Goal: Task Accomplishment & Management: Complete application form

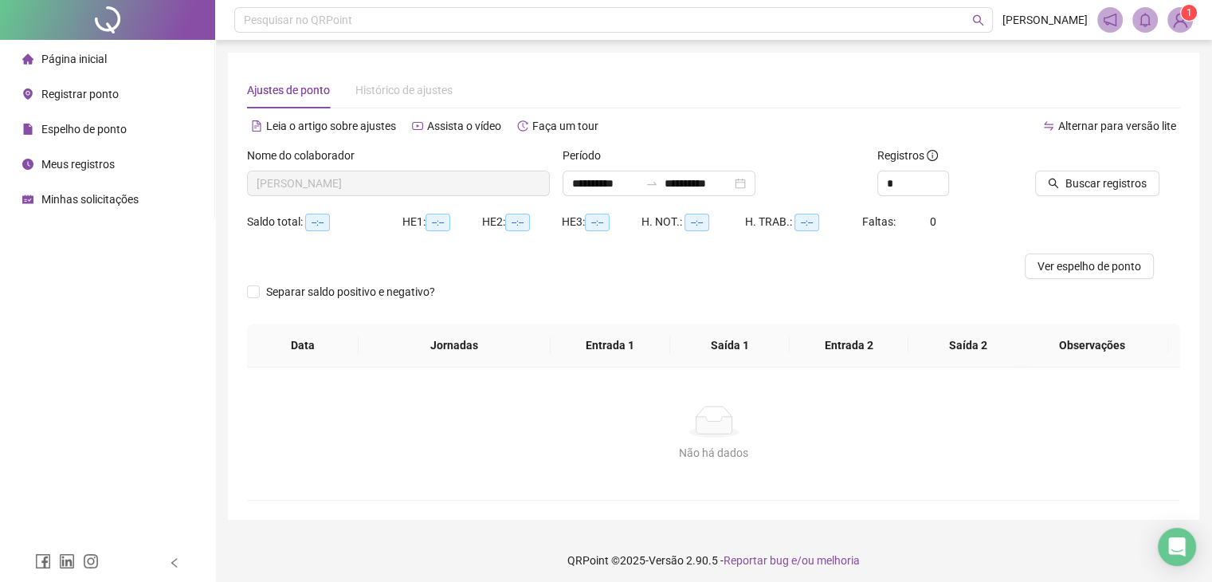
type input "**********"
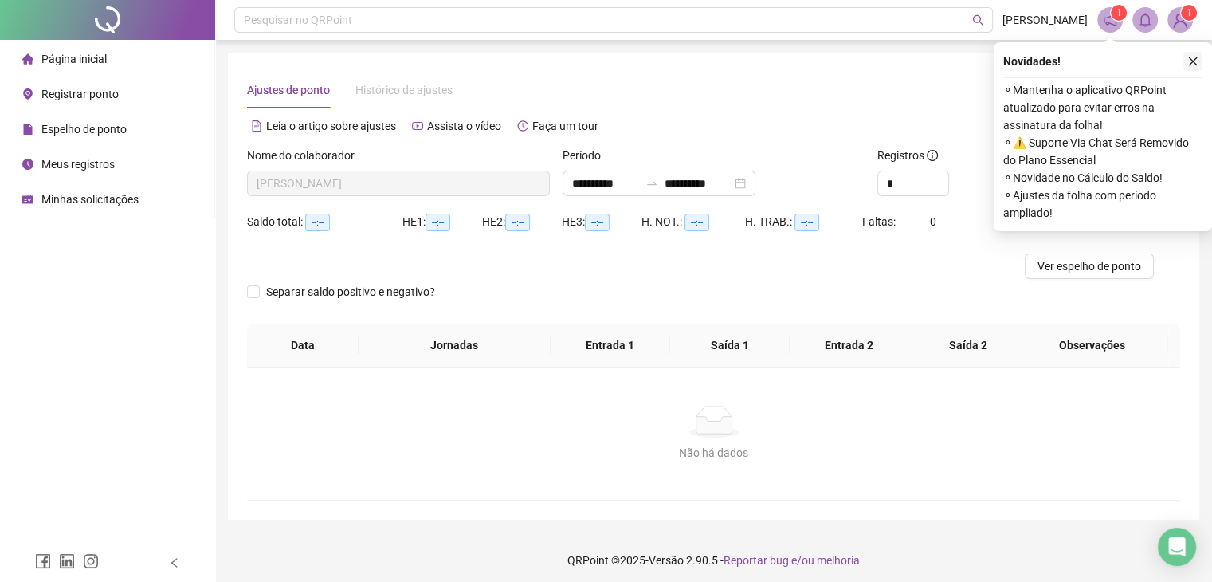
click at [1192, 65] on icon "close" at bounding box center [1193, 61] width 11 height 11
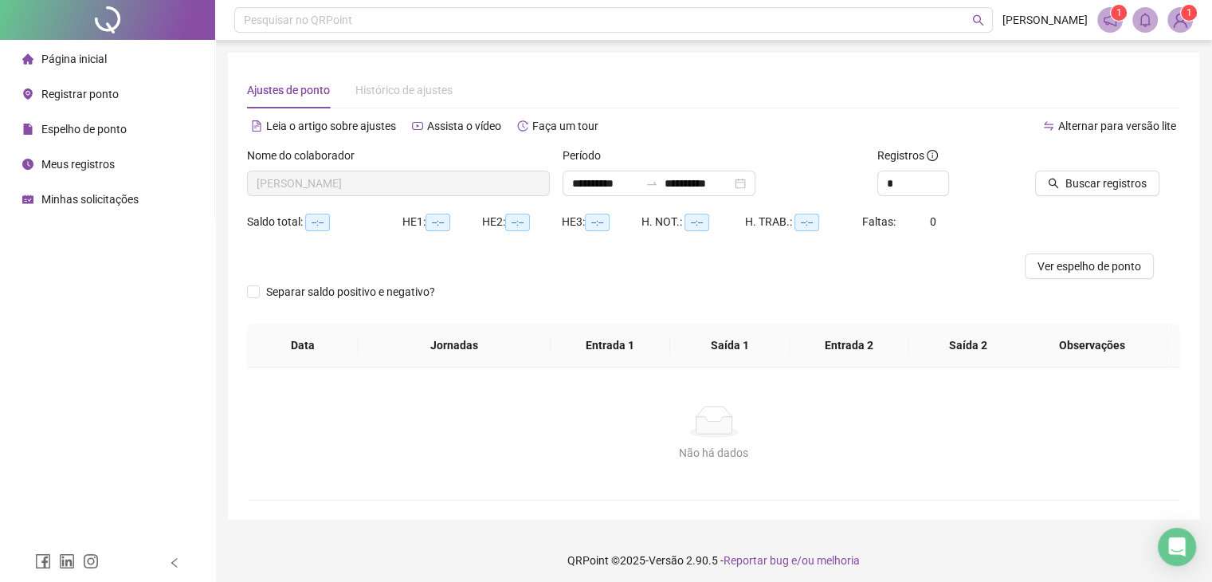
click at [63, 88] on span "Registrar ponto" at bounding box center [79, 94] width 77 height 13
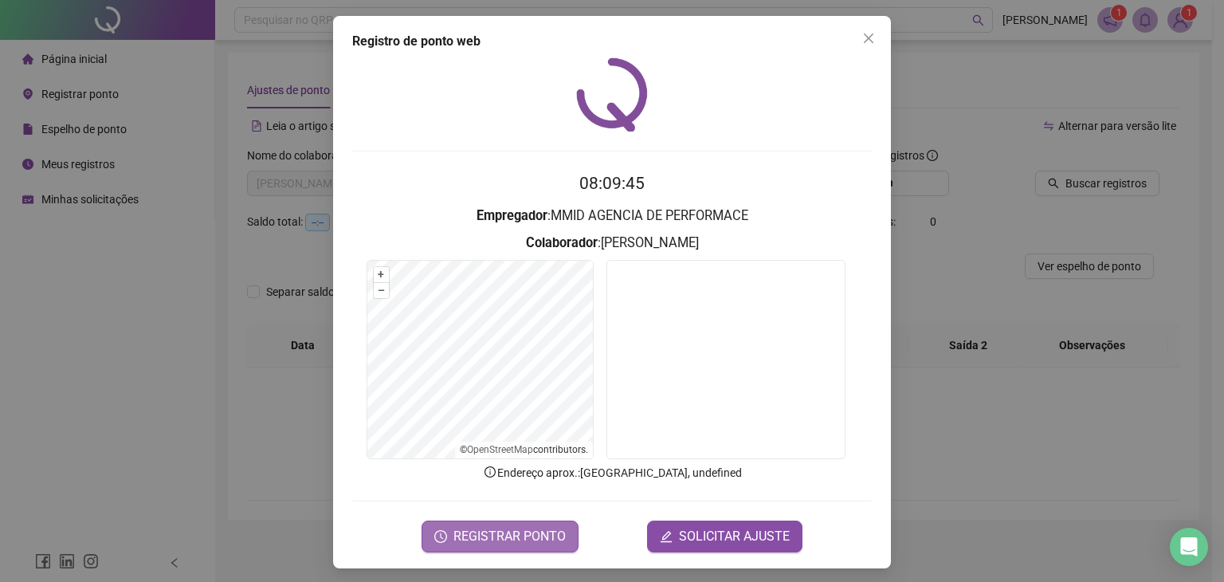
click at [557, 530] on span "REGISTRAR PONTO" at bounding box center [510, 536] width 112 height 19
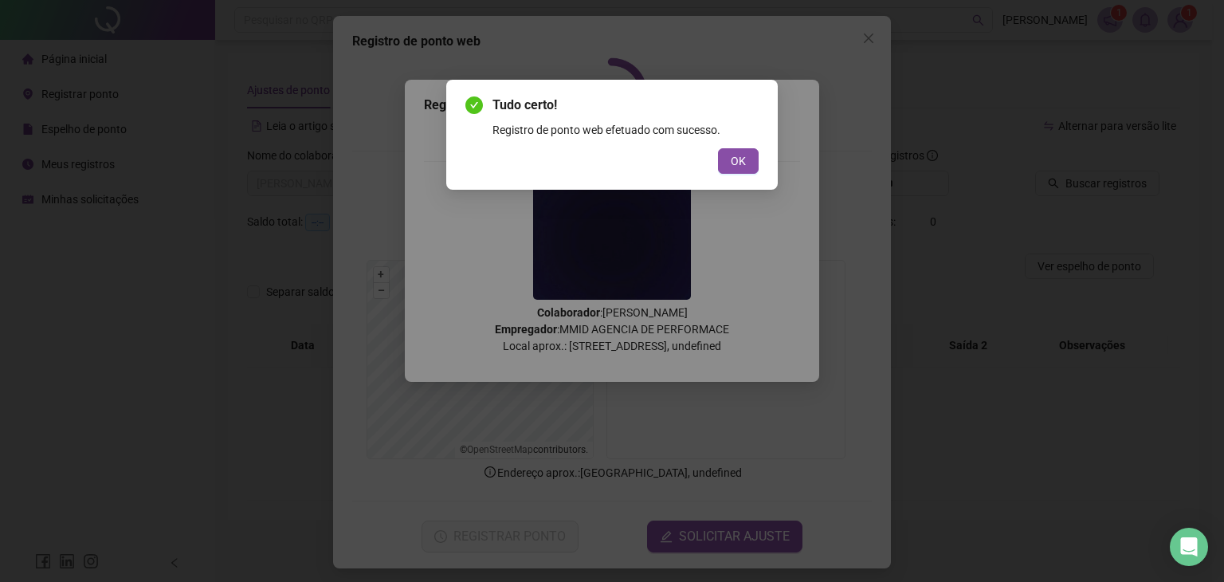
click at [741, 163] on span "OK" at bounding box center [738, 161] width 15 height 18
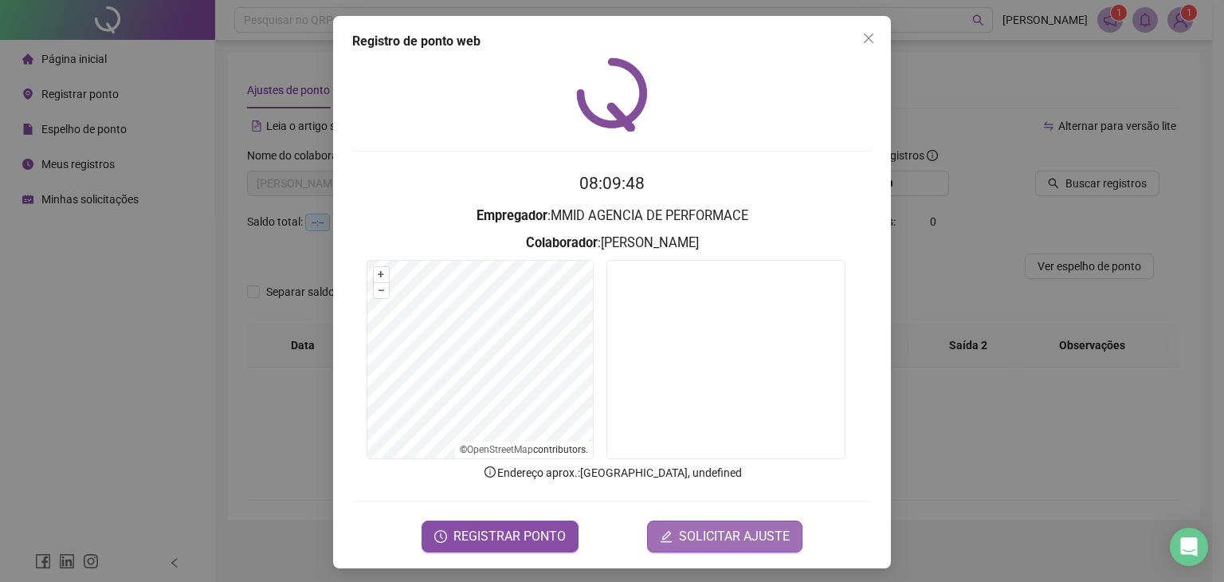
click at [717, 522] on button "SOLICITAR AJUSTE" at bounding box center [724, 537] width 155 height 32
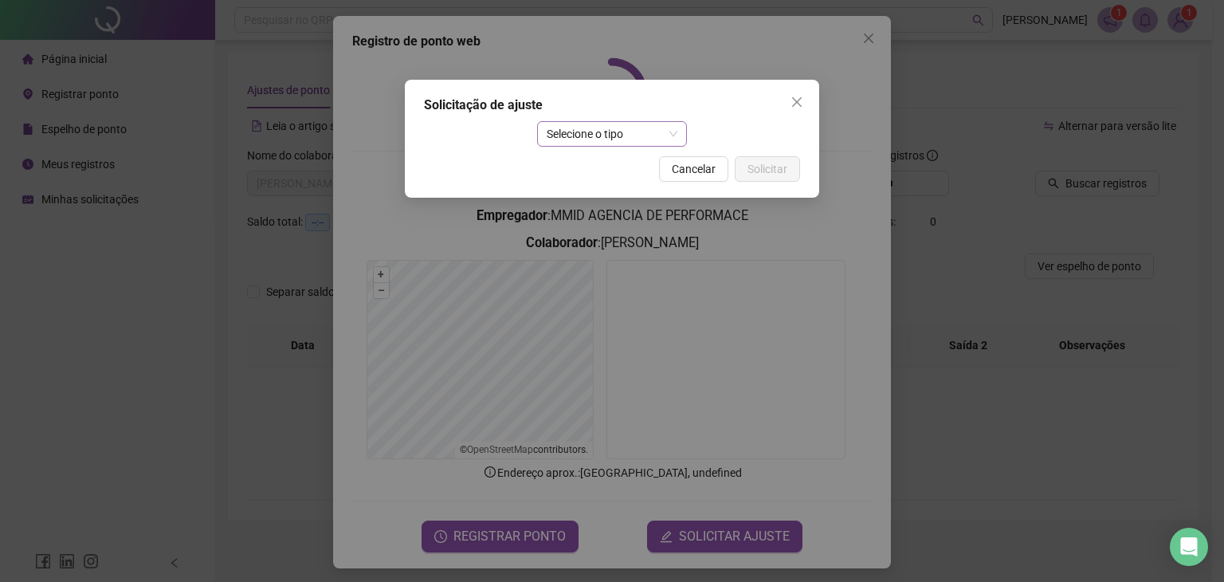
click at [584, 126] on span "Selecione o tipo" at bounding box center [613, 134] width 132 height 24
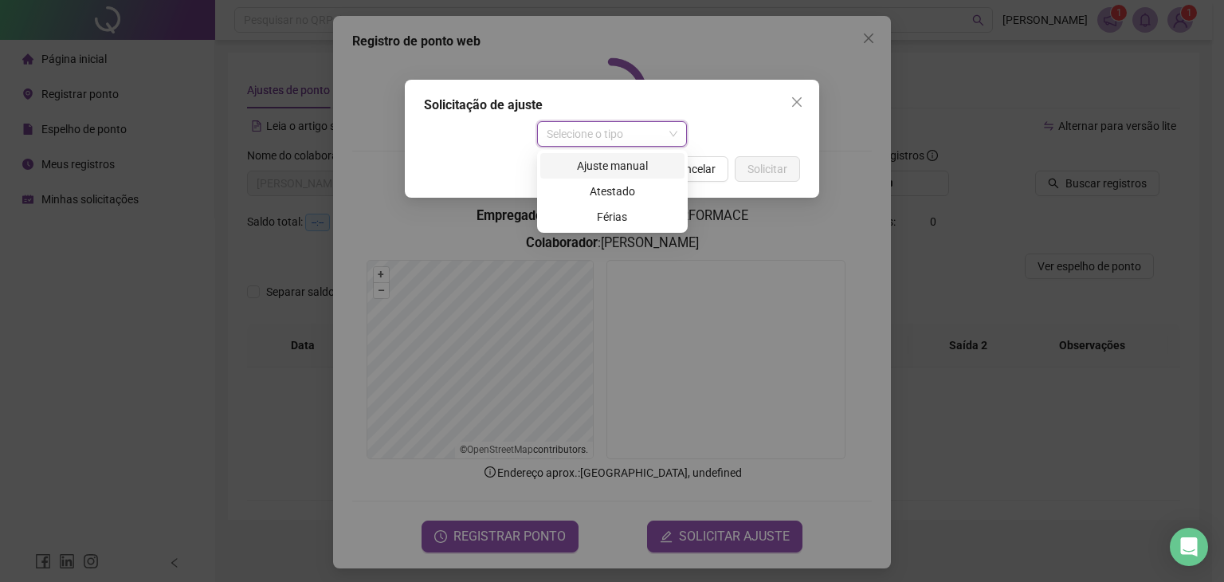
click at [606, 176] on div "Ajuste manual" at bounding box center [612, 166] width 144 height 26
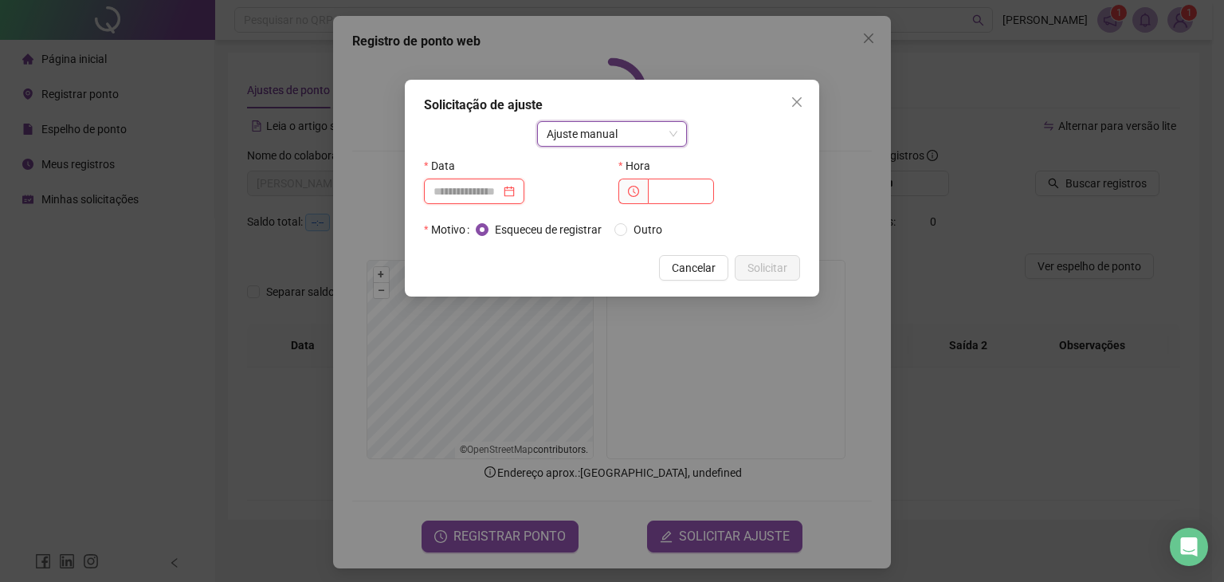
click at [467, 197] on input at bounding box center [467, 192] width 67 height 18
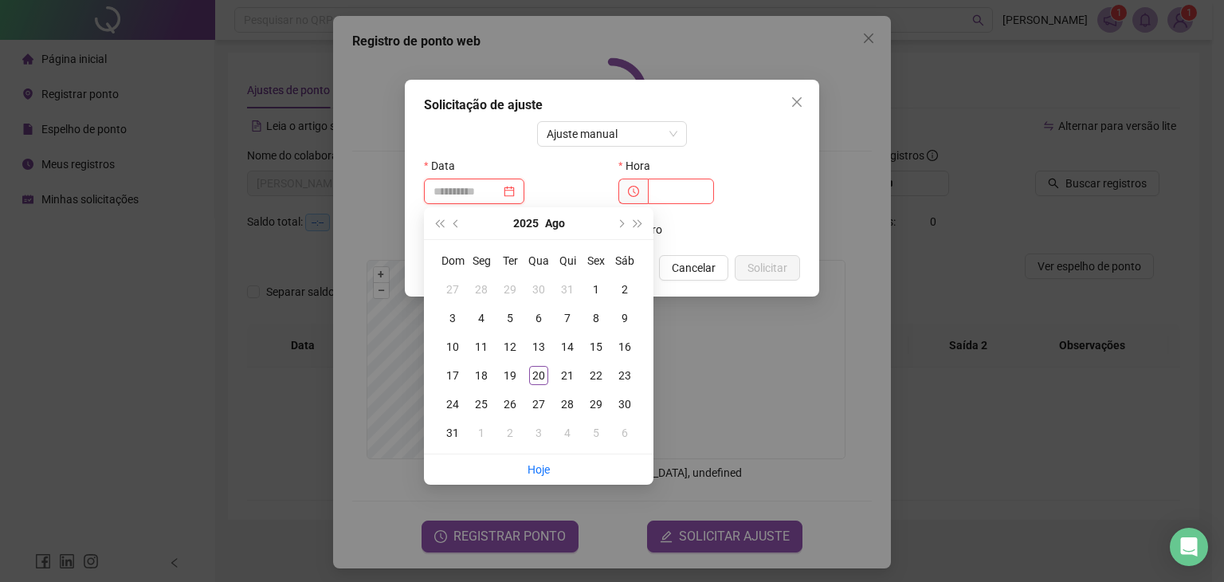
type input "**********"
click at [540, 381] on div "20" at bounding box center [538, 375] width 19 height 19
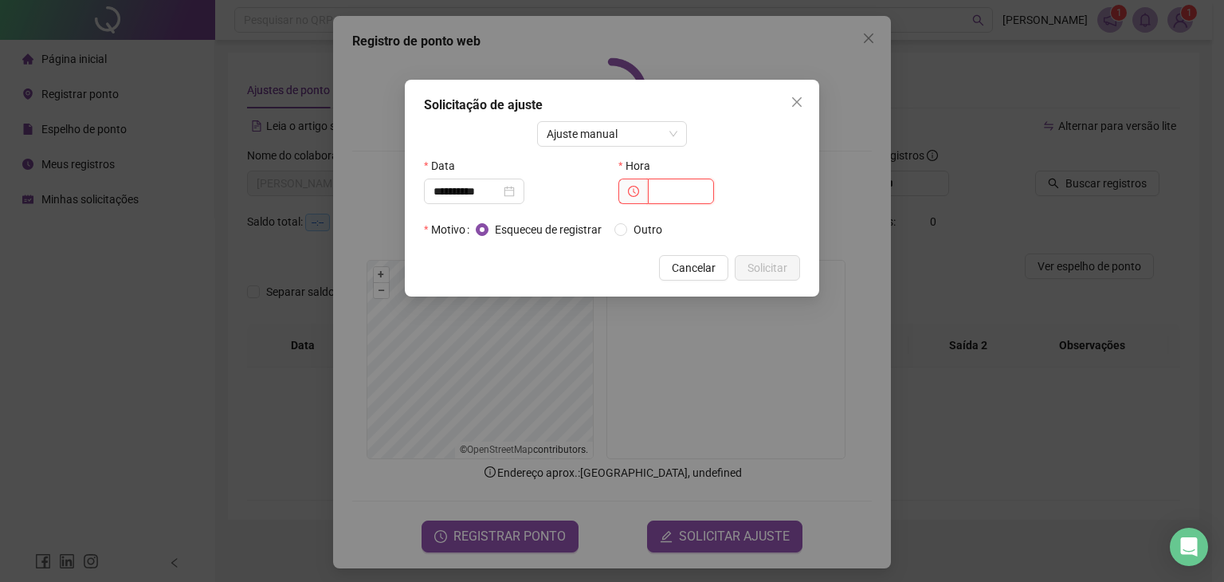
click at [682, 193] on input "text" at bounding box center [681, 192] width 66 height 26
click at [469, 192] on input "**********" at bounding box center [467, 192] width 67 height 18
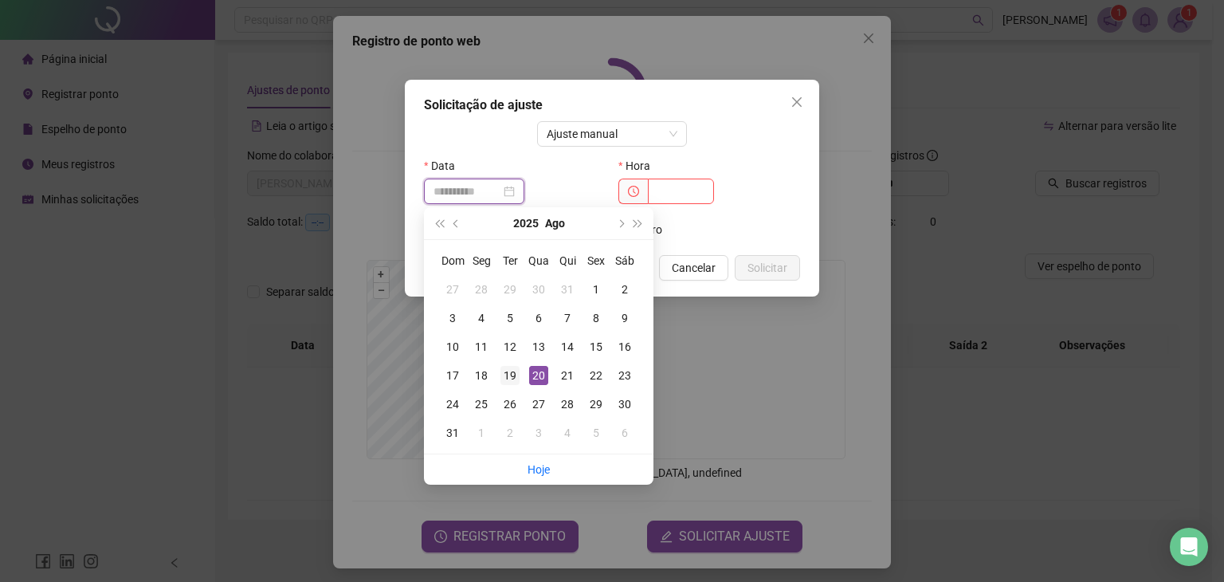
type input "**********"
drag, startPoint x: 517, startPoint y: 367, endPoint x: 548, endPoint y: 330, distance: 48.1
click at [517, 367] on div "19" at bounding box center [510, 375] width 19 height 19
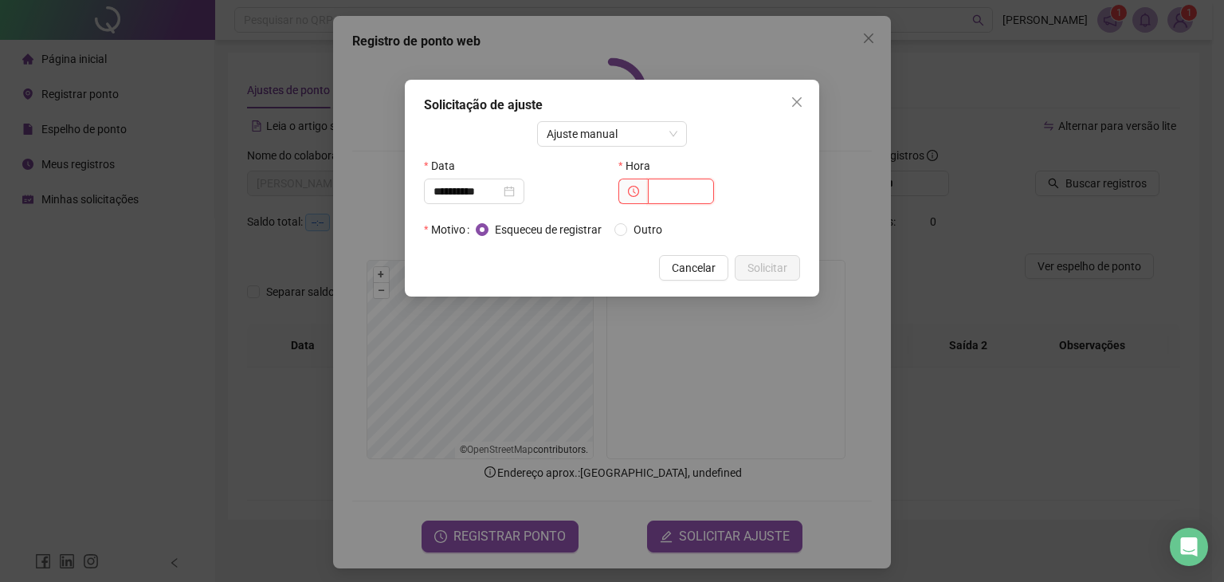
click at [662, 198] on input "text" at bounding box center [681, 192] width 66 height 26
click at [676, 193] on input "text" at bounding box center [681, 192] width 66 height 26
type input "*****"
click at [759, 266] on span "Solicitar" at bounding box center [768, 268] width 40 height 18
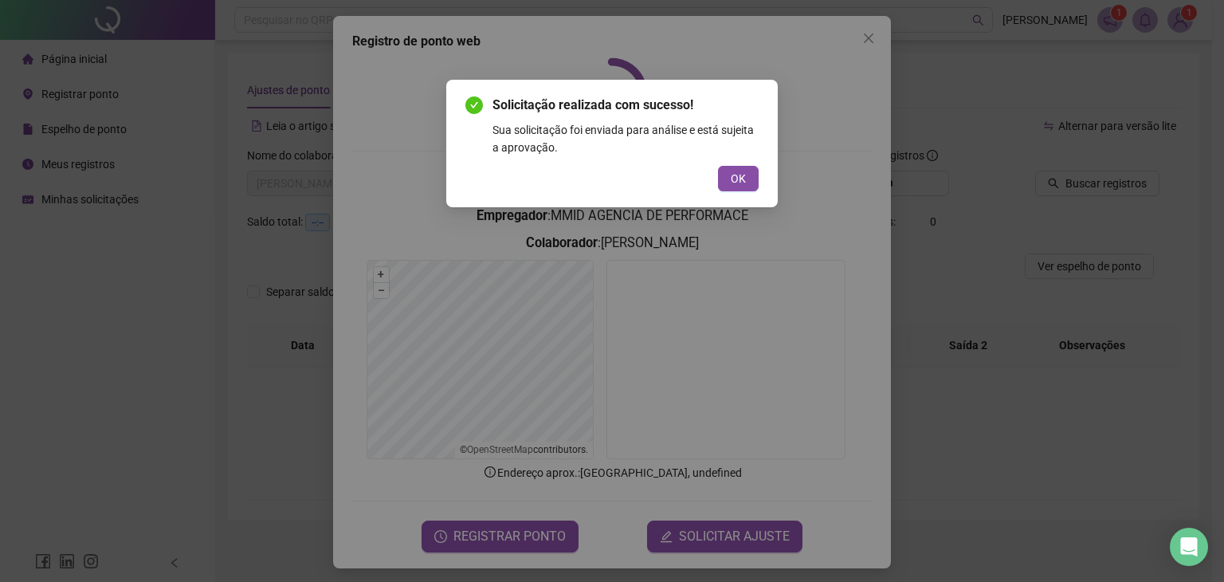
click at [754, 183] on button "OK" at bounding box center [738, 179] width 41 height 26
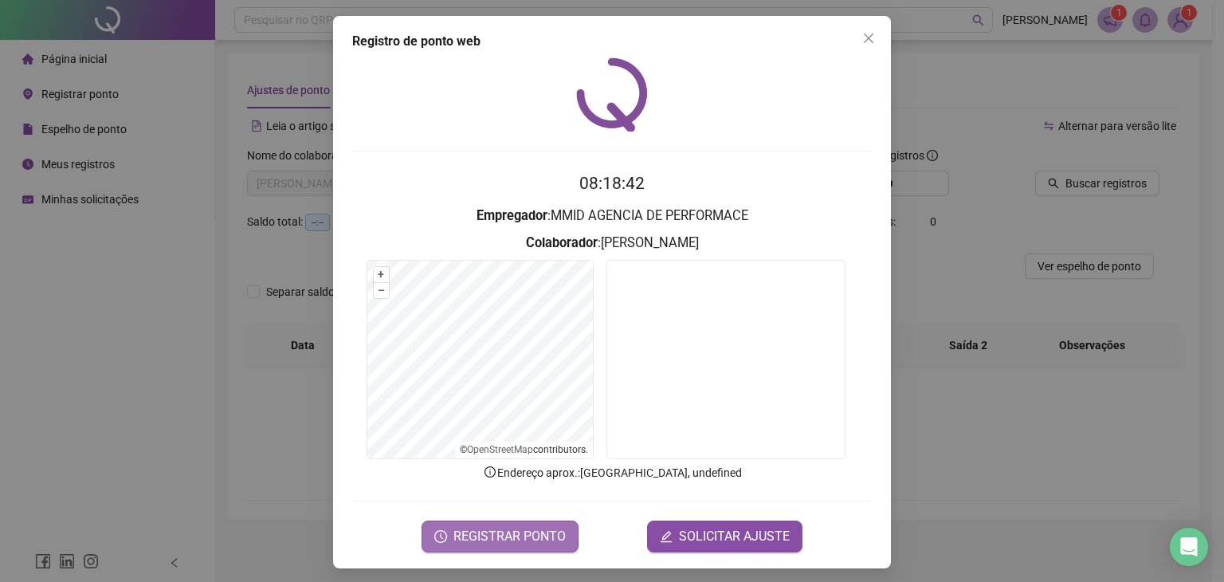
click at [490, 528] on span "REGISTRAR PONTO" at bounding box center [510, 536] width 112 height 19
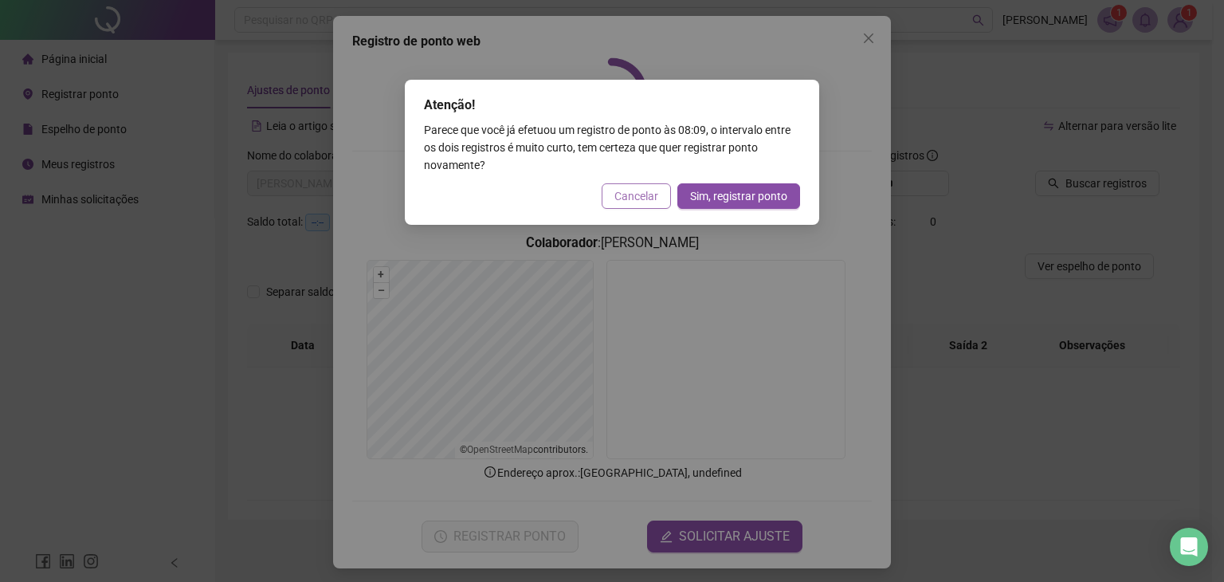
click at [643, 195] on span "Cancelar" at bounding box center [637, 196] width 44 height 18
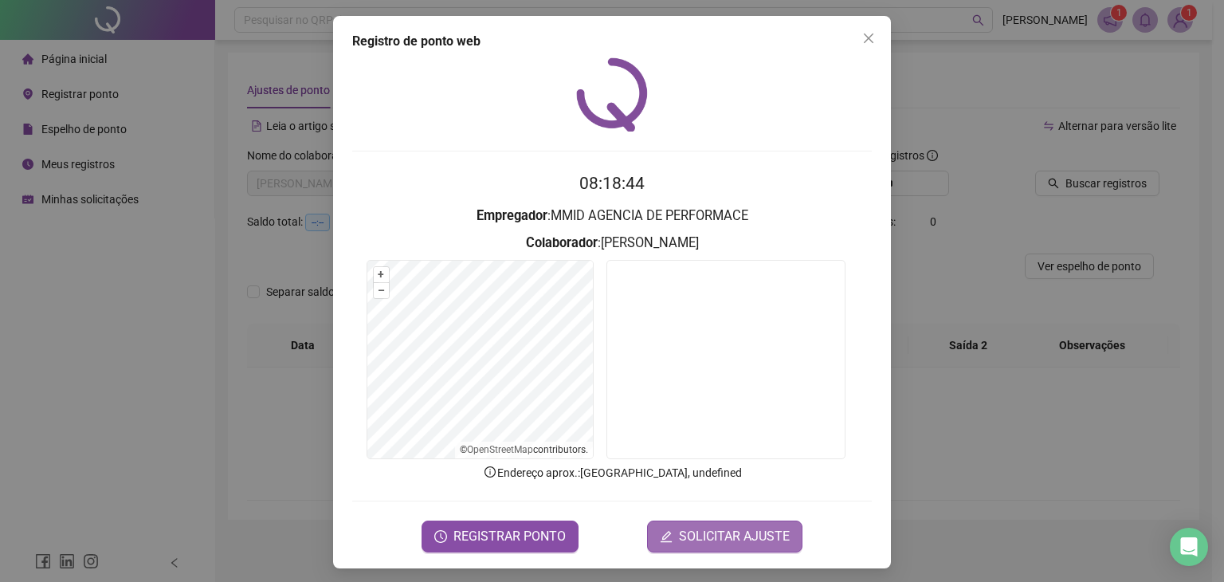
click at [731, 527] on span "SOLICITAR AJUSTE" at bounding box center [734, 536] width 111 height 19
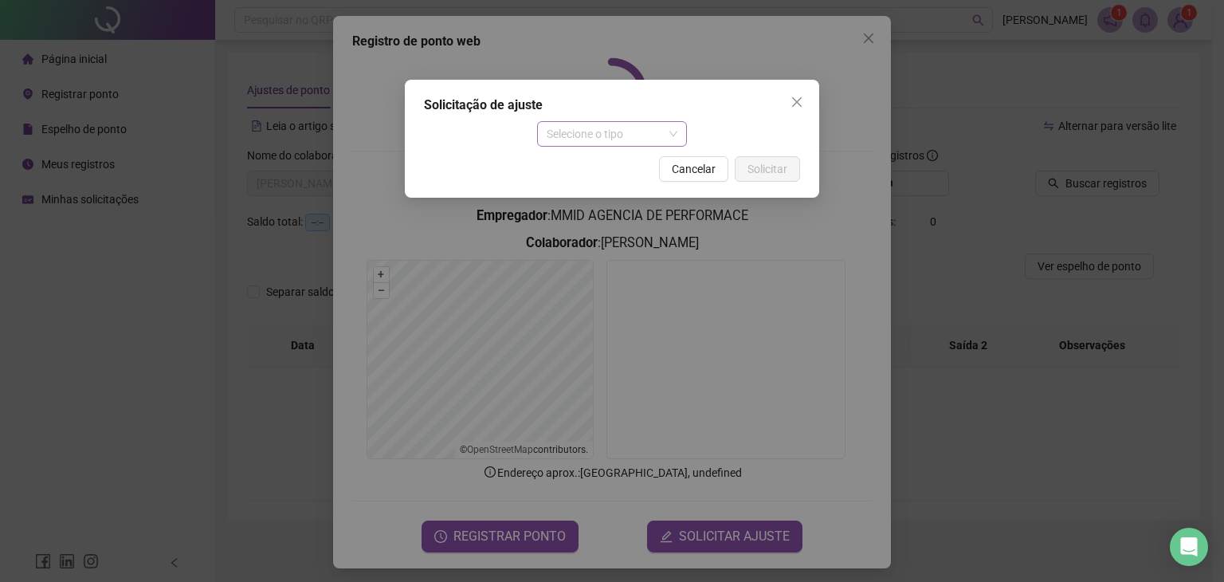
click at [584, 142] on span "Selecione o tipo" at bounding box center [613, 134] width 132 height 24
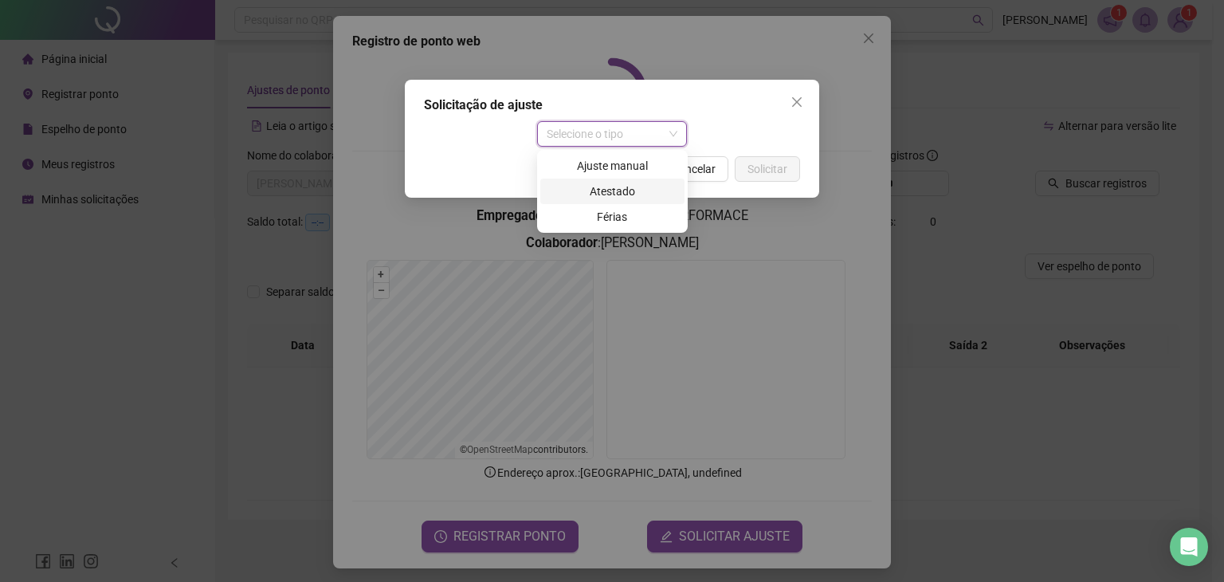
click at [596, 172] on div "Ajuste manual" at bounding box center [612, 166] width 125 height 18
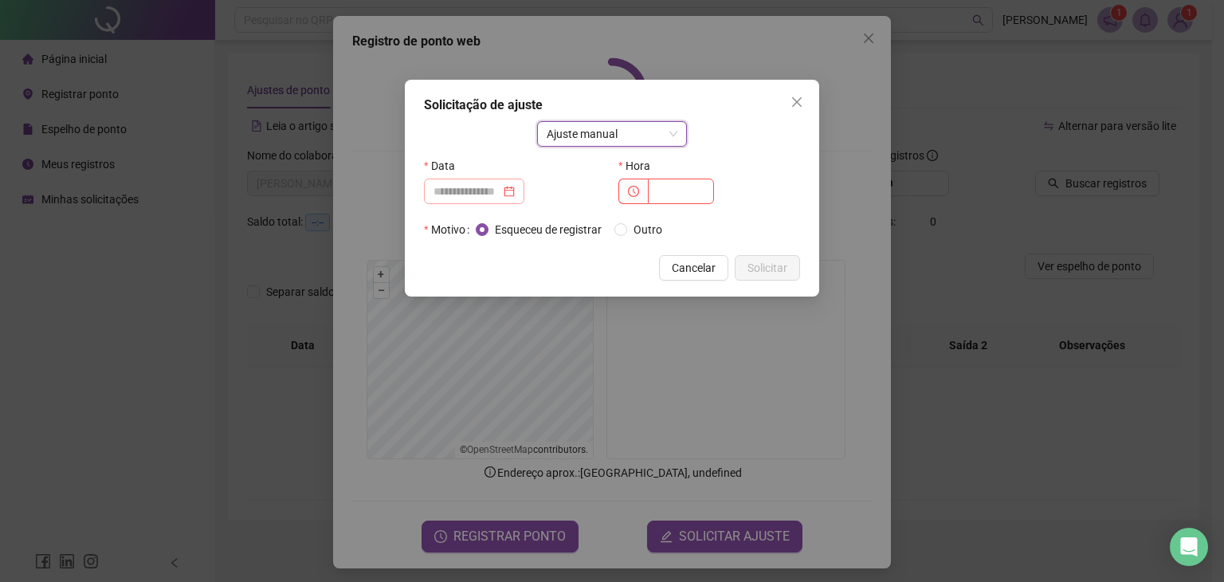
drag, startPoint x: 476, startPoint y: 212, endPoint x: 475, endPoint y: 197, distance: 15.2
click at [475, 206] on div "Data" at bounding box center [515, 185] width 195 height 64
drag, startPoint x: 475, startPoint y: 195, endPoint x: 483, endPoint y: 202, distance: 10.2
click at [475, 195] on input at bounding box center [467, 192] width 67 height 18
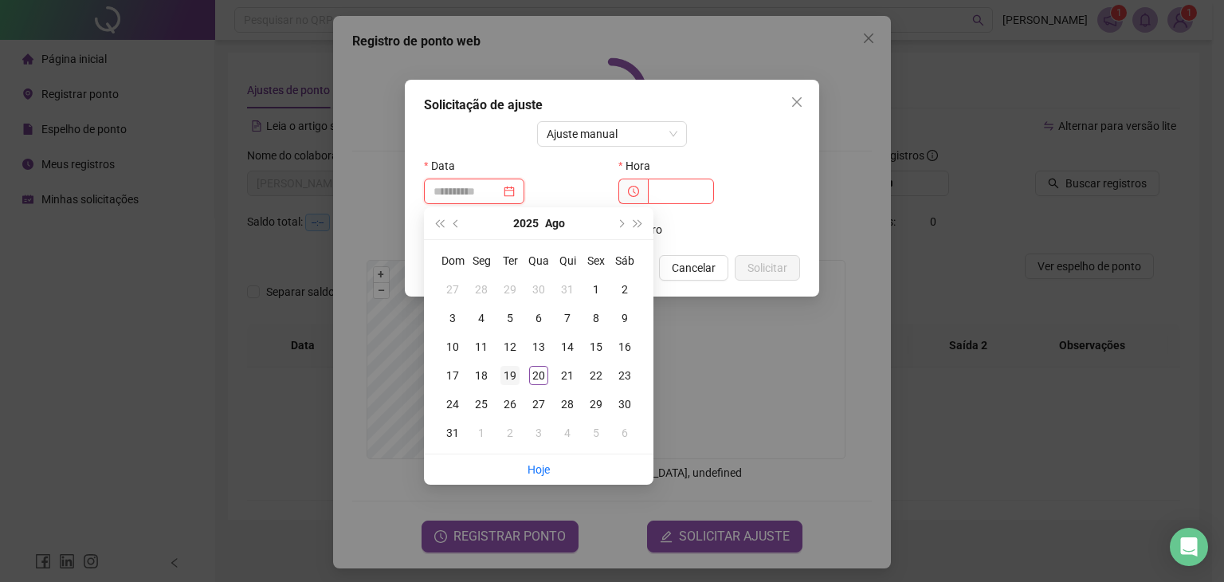
type input "**********"
click at [511, 371] on div "19" at bounding box center [510, 375] width 19 height 19
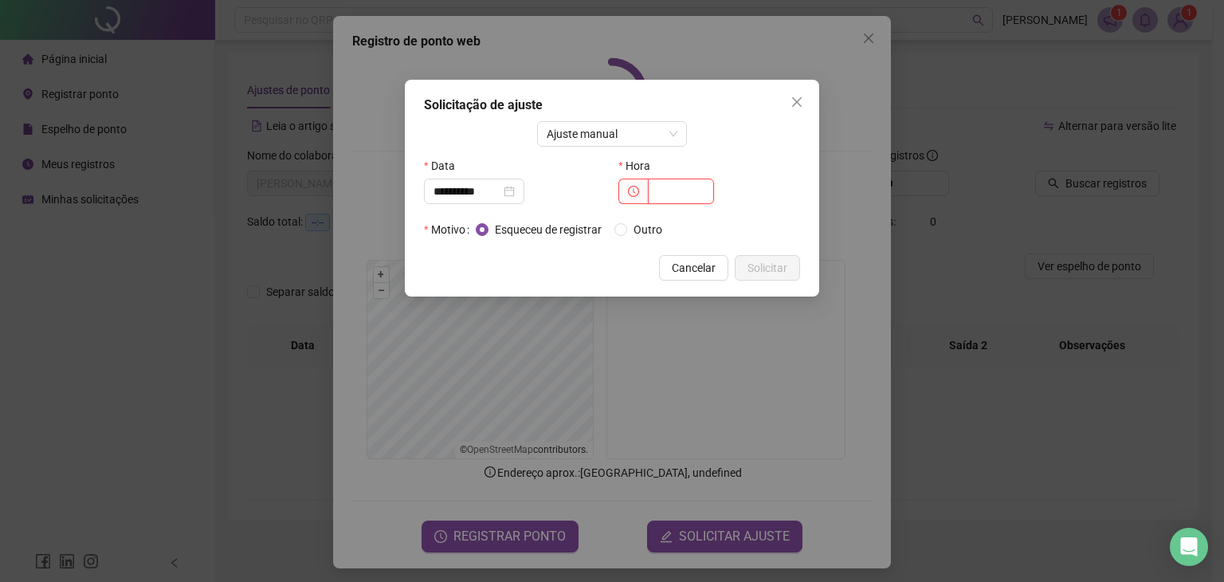
click at [703, 191] on input "text" at bounding box center [681, 192] width 66 height 26
type input "*****"
click at [753, 261] on span "Solicitar" at bounding box center [768, 268] width 40 height 18
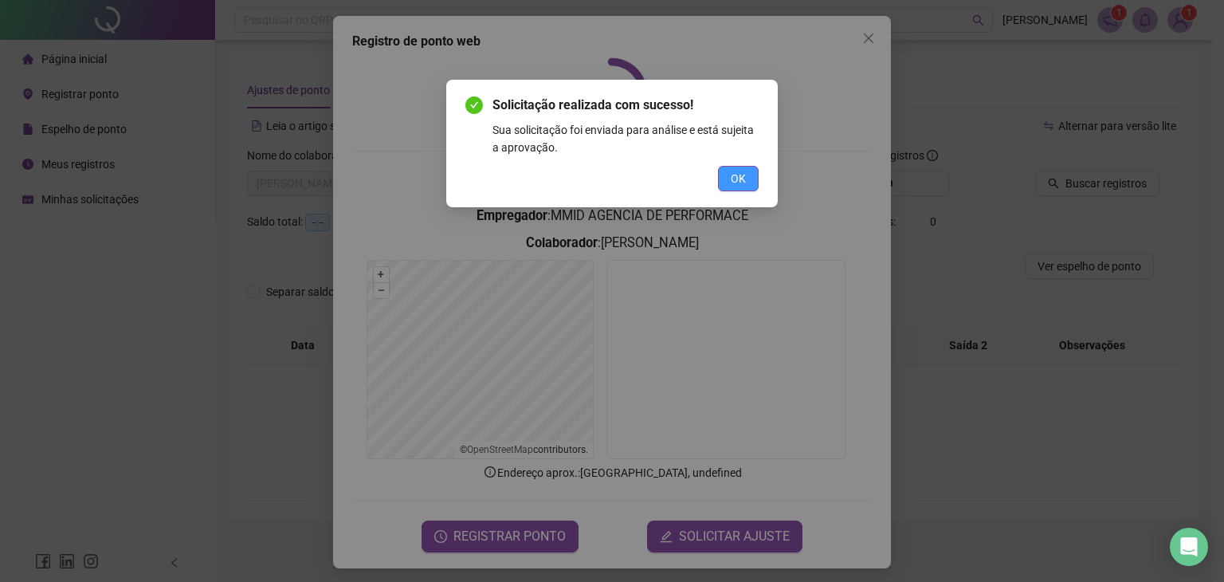
click at [728, 183] on button "OK" at bounding box center [738, 179] width 41 height 26
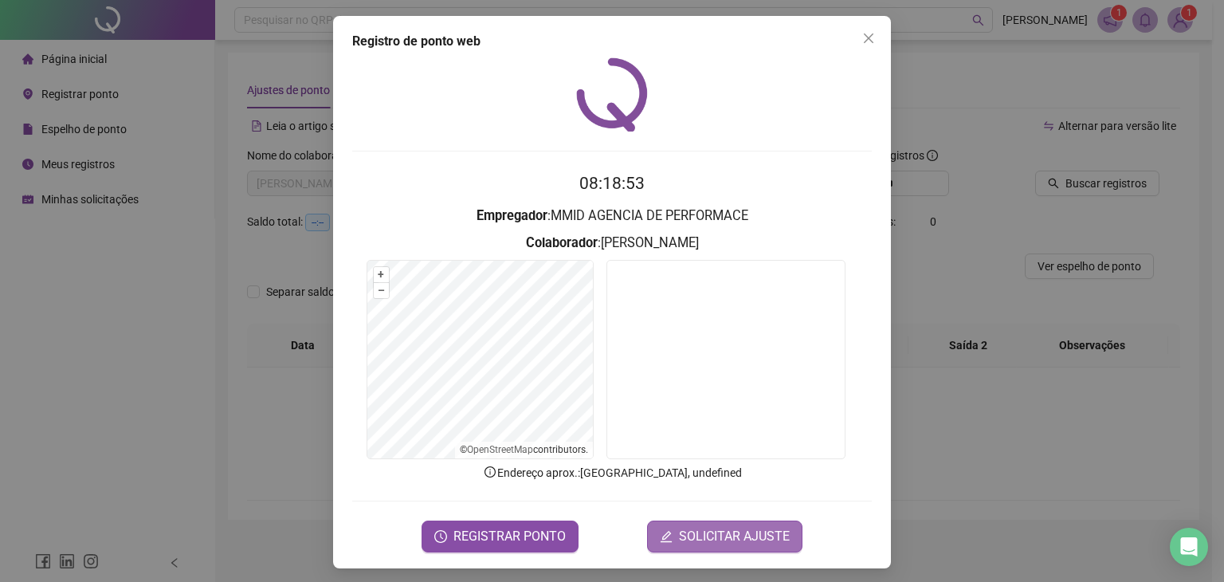
click at [690, 537] on span "SOLICITAR AJUSTE" at bounding box center [734, 536] width 111 height 19
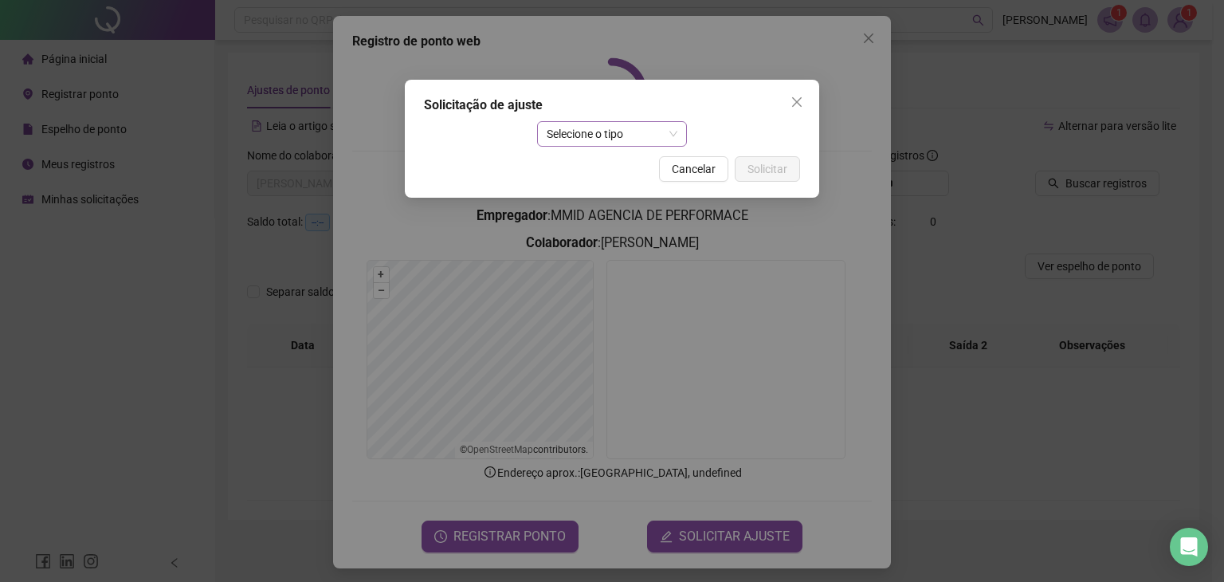
drag, startPoint x: 593, startPoint y: 109, endPoint x: 592, endPoint y: 121, distance: 12.0
click at [593, 109] on div "Solicitação de ajuste" at bounding box center [612, 105] width 376 height 19
click at [590, 135] on span "Selecione o tipo" at bounding box center [613, 134] width 132 height 24
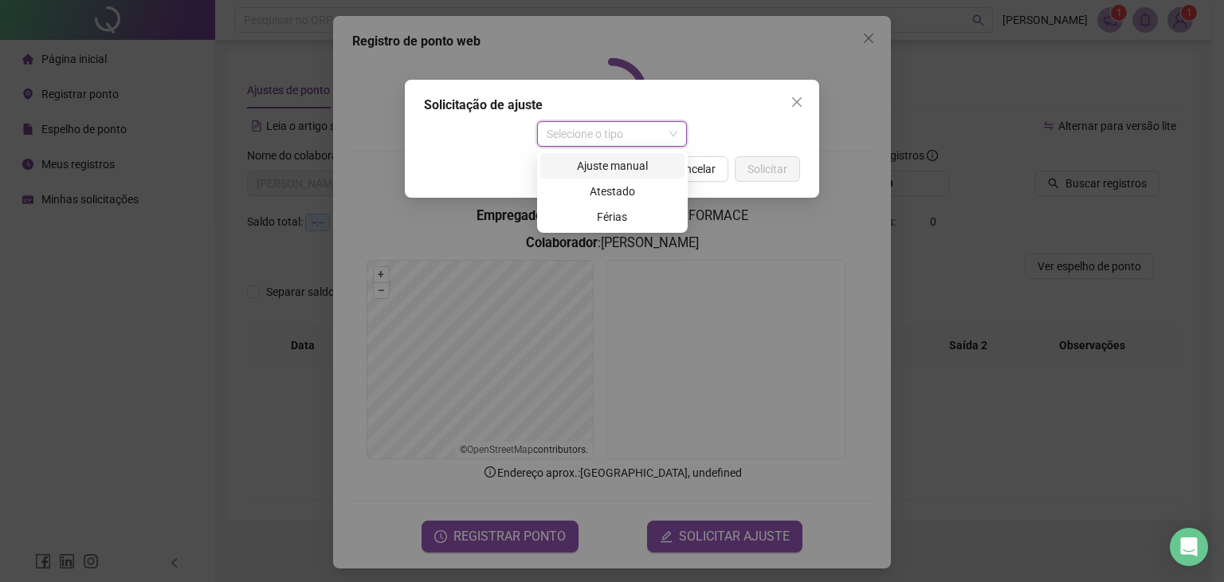
click at [560, 163] on div "Ajuste manual" at bounding box center [612, 166] width 125 height 18
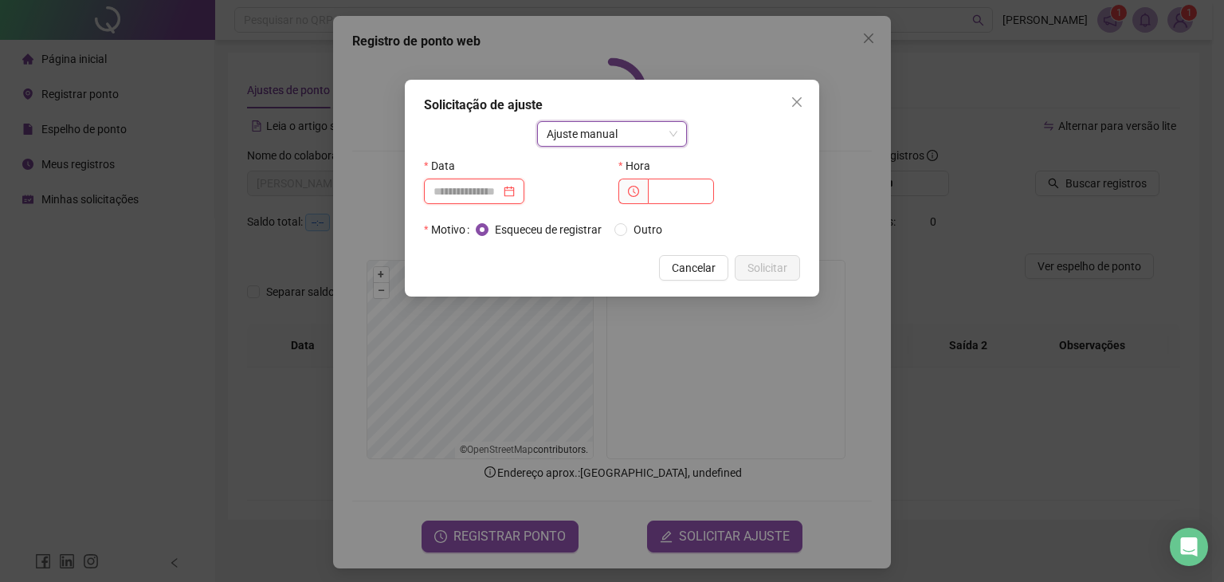
click at [479, 184] on input at bounding box center [467, 192] width 67 height 18
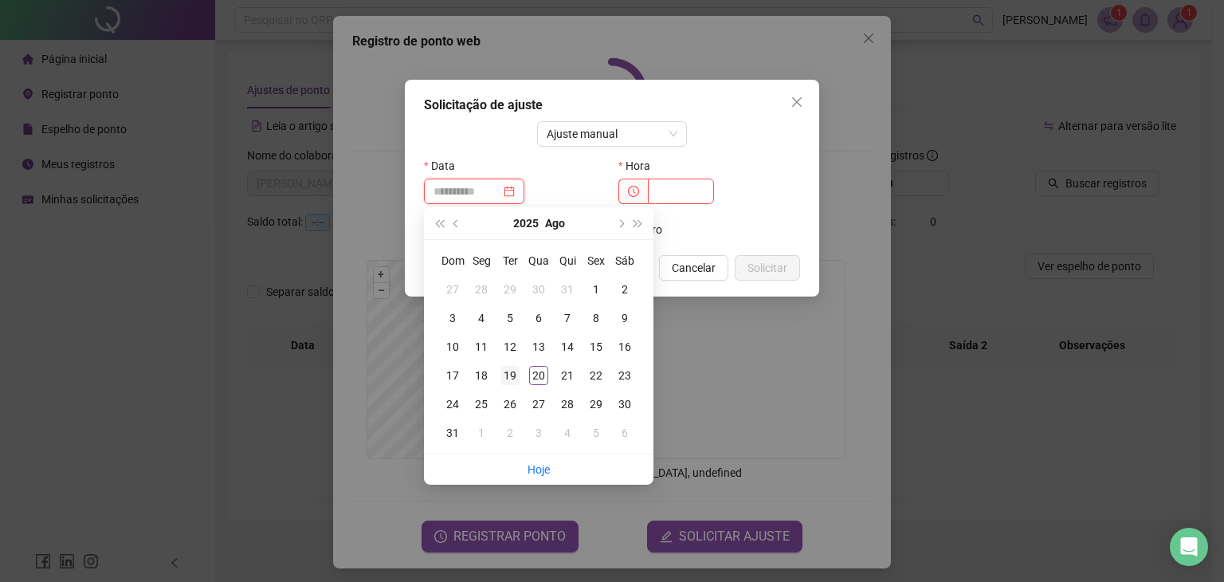
type input "**********"
click at [518, 374] on div "19" at bounding box center [510, 375] width 19 height 19
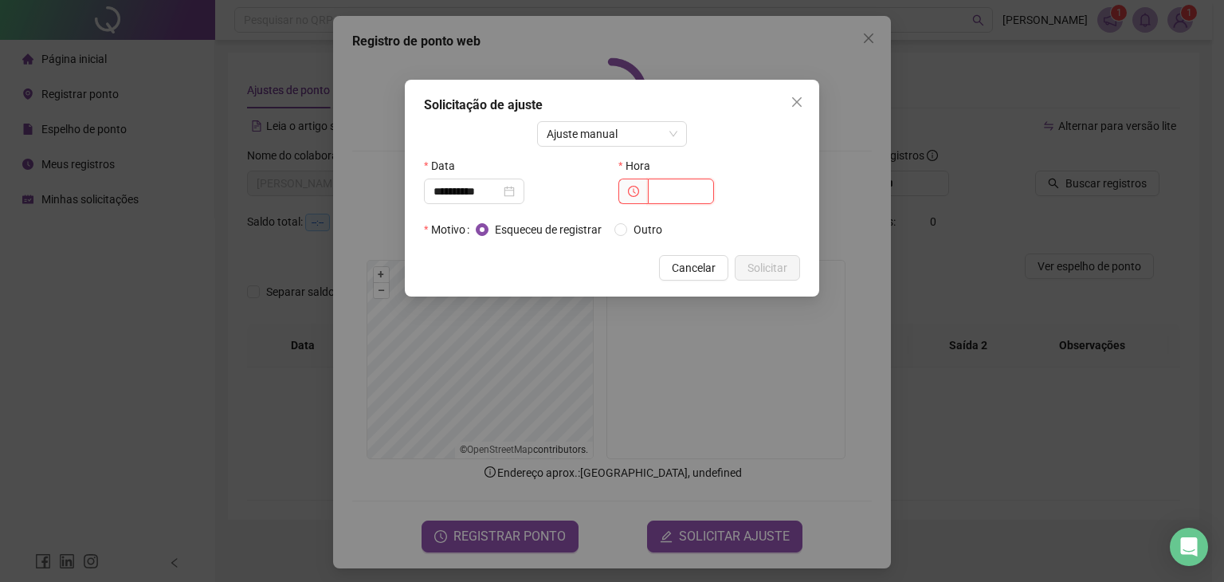
click at [668, 195] on input "text" at bounding box center [681, 192] width 66 height 26
type input "*****"
click at [764, 261] on span "Solicitar" at bounding box center [768, 268] width 40 height 18
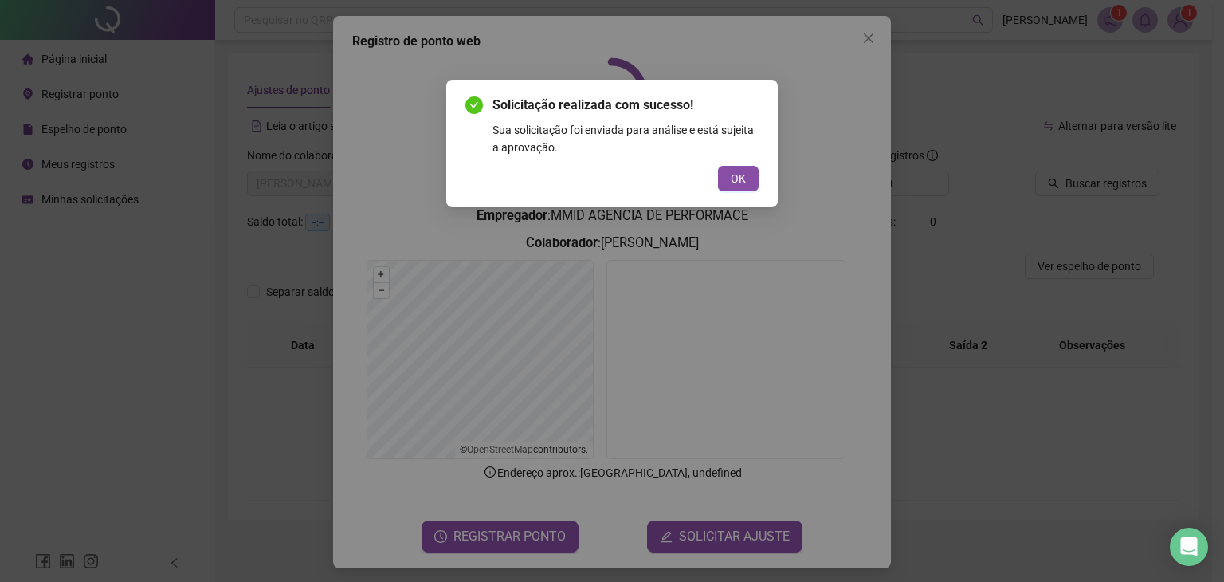
click at [742, 160] on div "Solicitação realizada com sucesso! Sua solicitação foi enviada para análise e e…" at bounding box center [612, 144] width 293 height 96
click at [741, 170] on span "OK" at bounding box center [738, 179] width 15 height 18
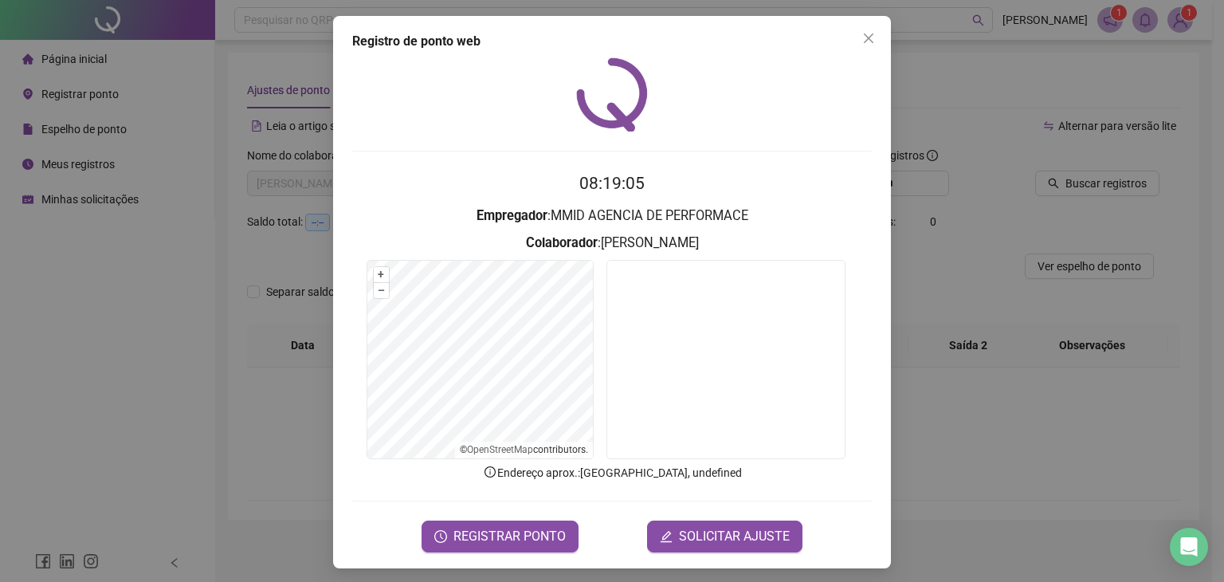
click at [720, 513] on form "08:19:05 Empregador : MMID AGENCIA DE PERFORMACE Colaborador : [PERSON_NAME] + …" at bounding box center [612, 361] width 520 height 381
click at [717, 517] on form "08:19:05 Empregador : MMID AGENCIA DE PERFORMACE Colaborador : [PERSON_NAME] + …" at bounding box center [612, 361] width 520 height 381
click at [644, 521] on div "REGISTRAR PONTO SOLICITAR AJUSTE" at bounding box center [612, 537] width 520 height 32
click at [655, 530] on button "SOLICITAR AJUSTE" at bounding box center [724, 537] width 155 height 32
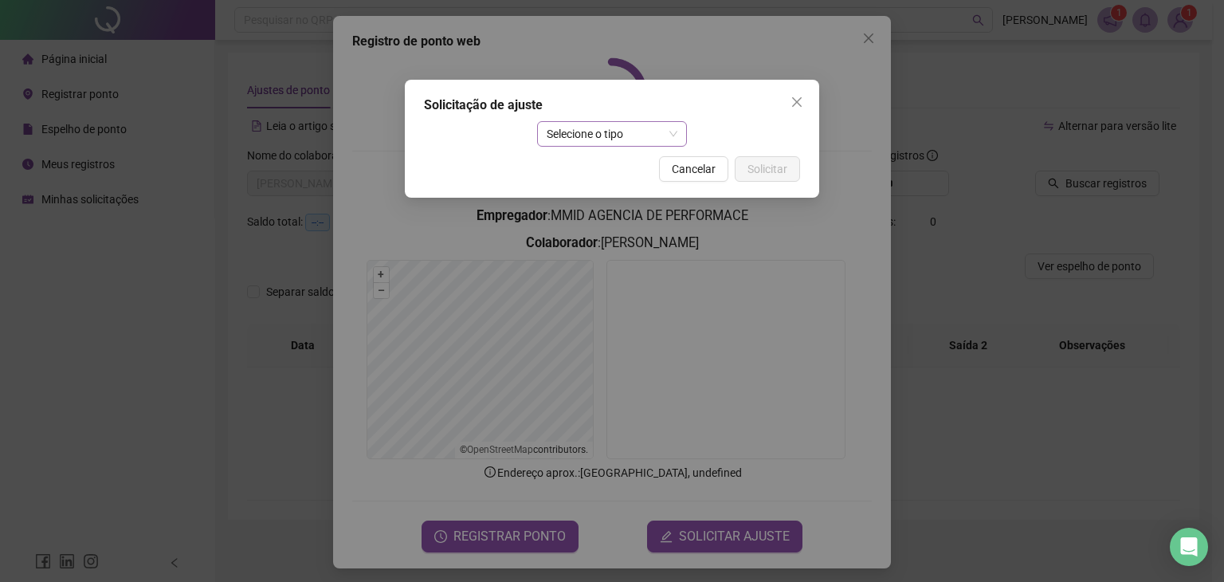
click at [588, 124] on span "Selecione o tipo" at bounding box center [613, 134] width 132 height 24
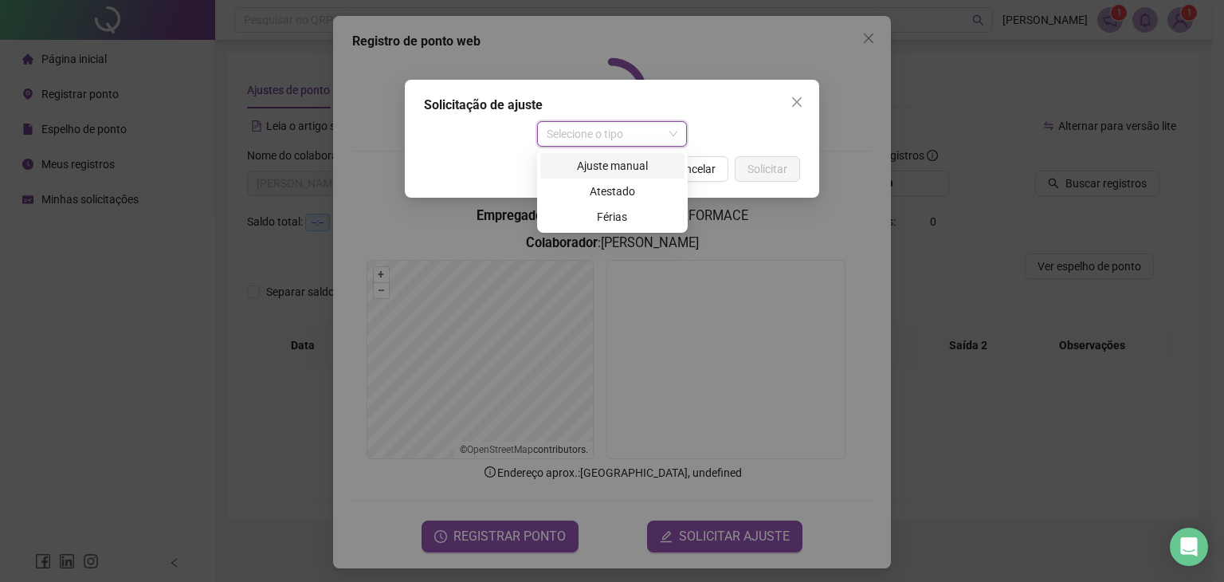
click at [576, 164] on div "Ajuste manual" at bounding box center [612, 166] width 125 height 18
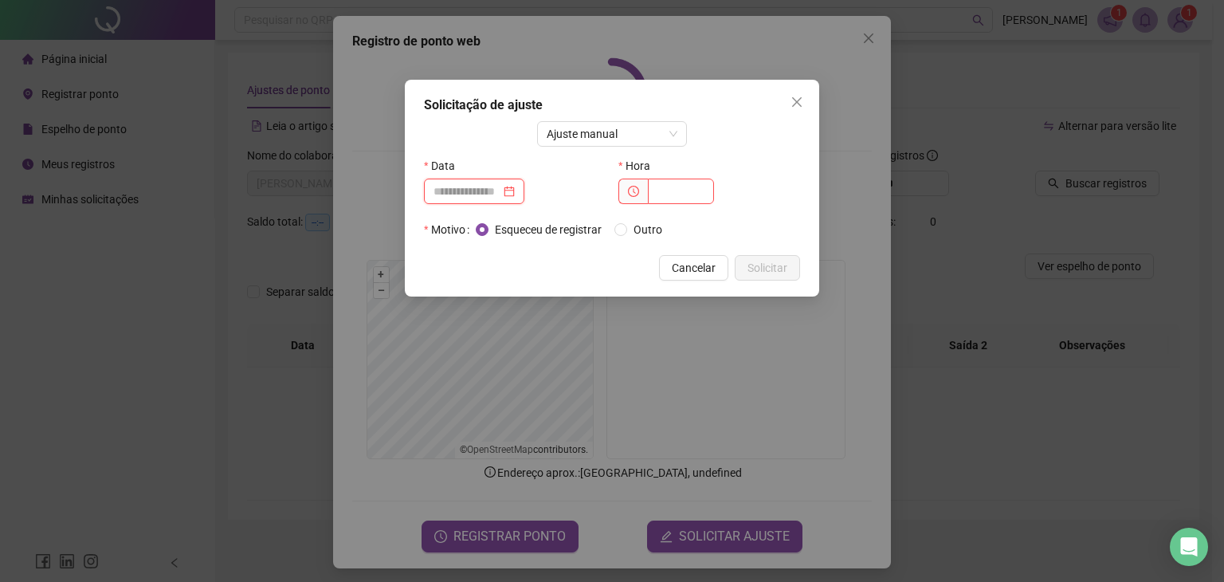
click at [501, 194] on input at bounding box center [467, 192] width 67 height 18
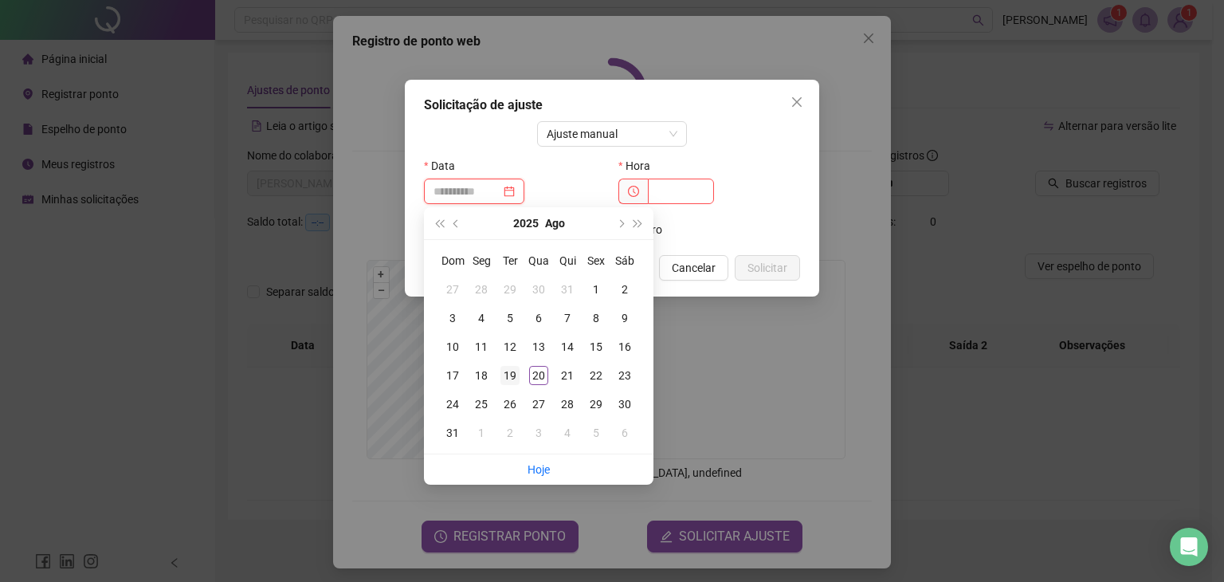
type input "**********"
click at [513, 378] on div "19" at bounding box center [510, 375] width 19 height 19
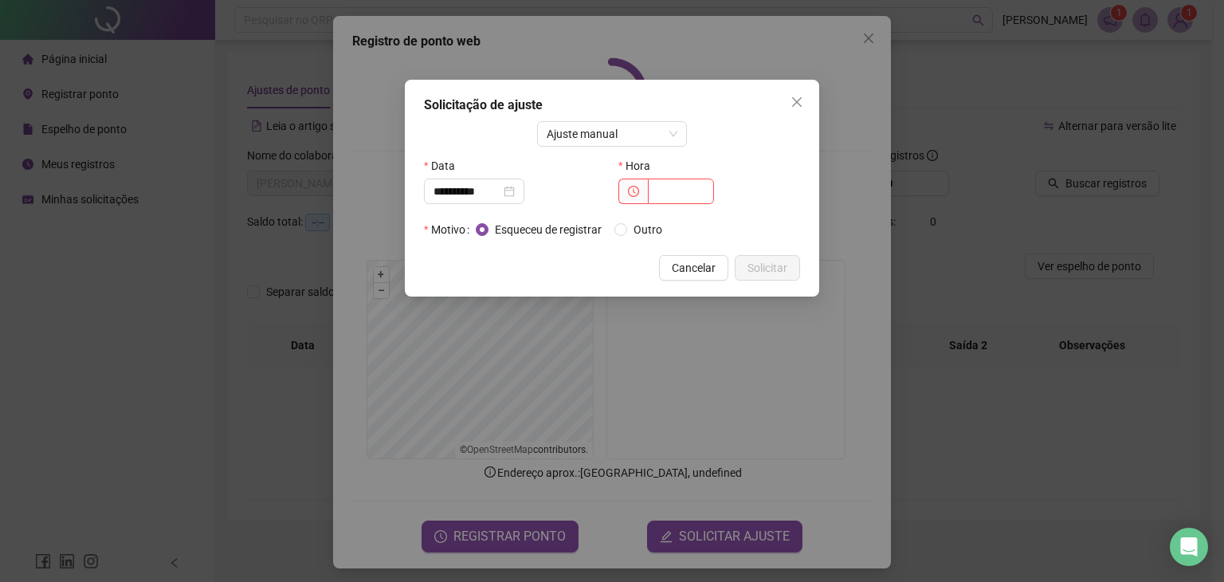
click at [679, 207] on div "Hora" at bounding box center [709, 185] width 195 height 64
click at [679, 205] on div "Hora" at bounding box center [709, 185] width 195 height 64
click at [680, 199] on input "text" at bounding box center [681, 192] width 66 height 26
type input "*****"
click at [768, 281] on div "**********" at bounding box center [612, 188] width 415 height 217
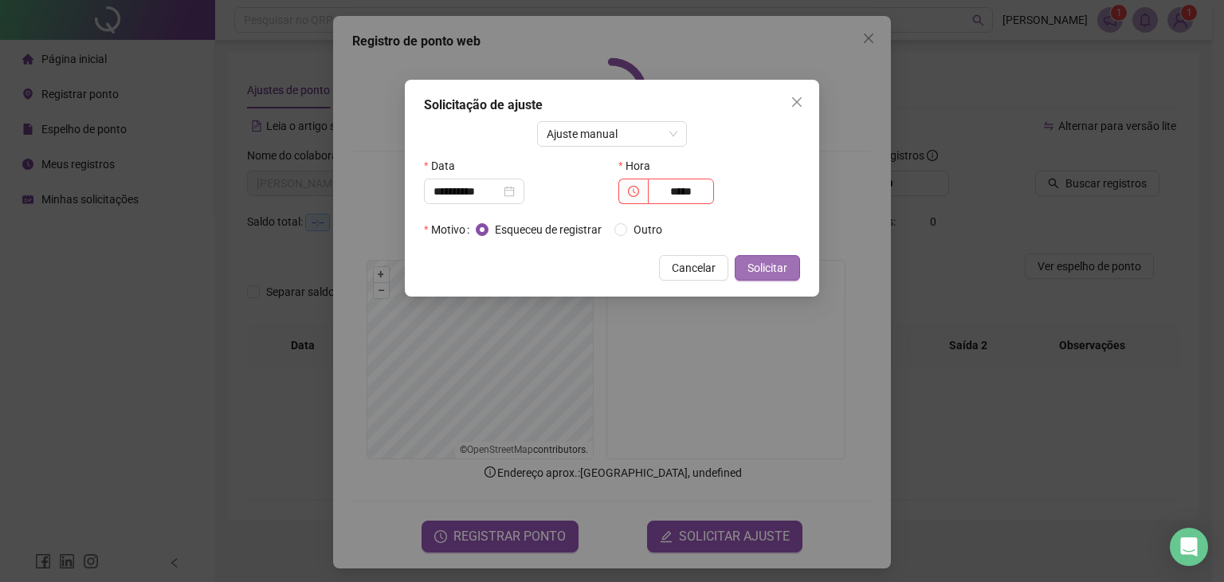
click at [760, 269] on span "Solicitar" at bounding box center [768, 268] width 40 height 18
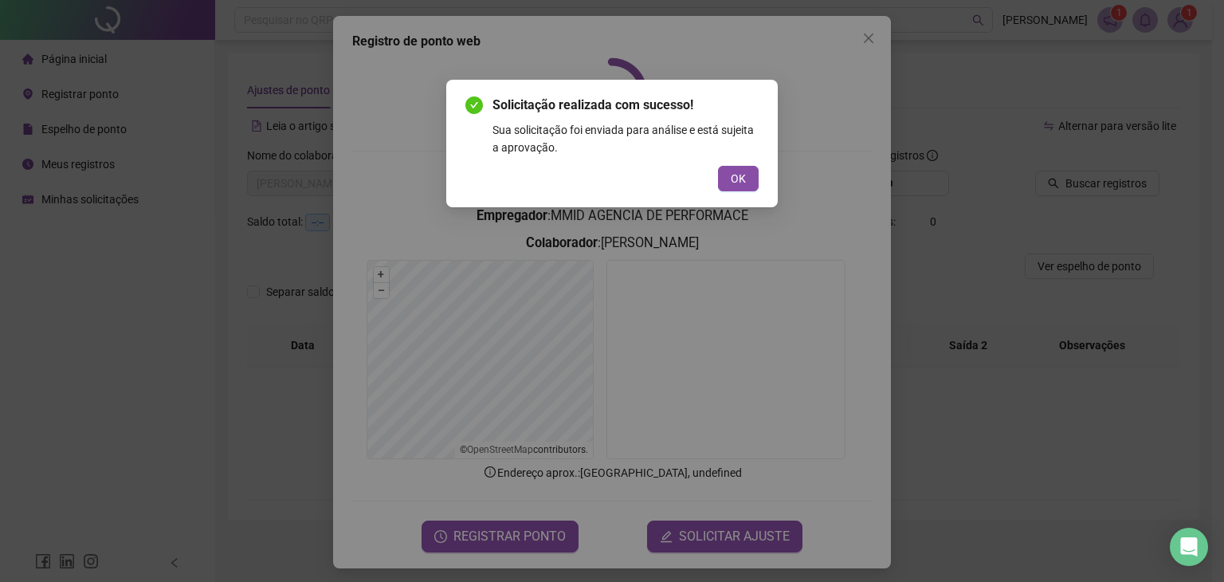
click at [749, 191] on div "Solicitação realizada com sucesso! Sua solicitação foi enviada para análise e e…" at bounding box center [612, 144] width 332 height 128
click at [748, 179] on button "OK" at bounding box center [738, 179] width 41 height 26
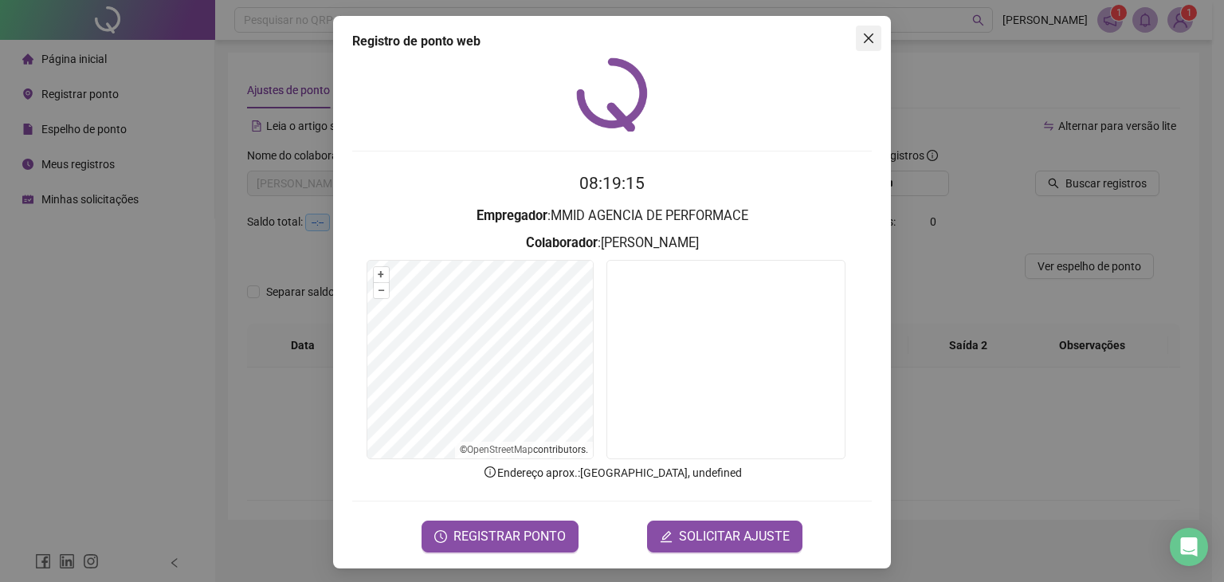
click at [856, 37] on span "Close" at bounding box center [869, 38] width 26 height 13
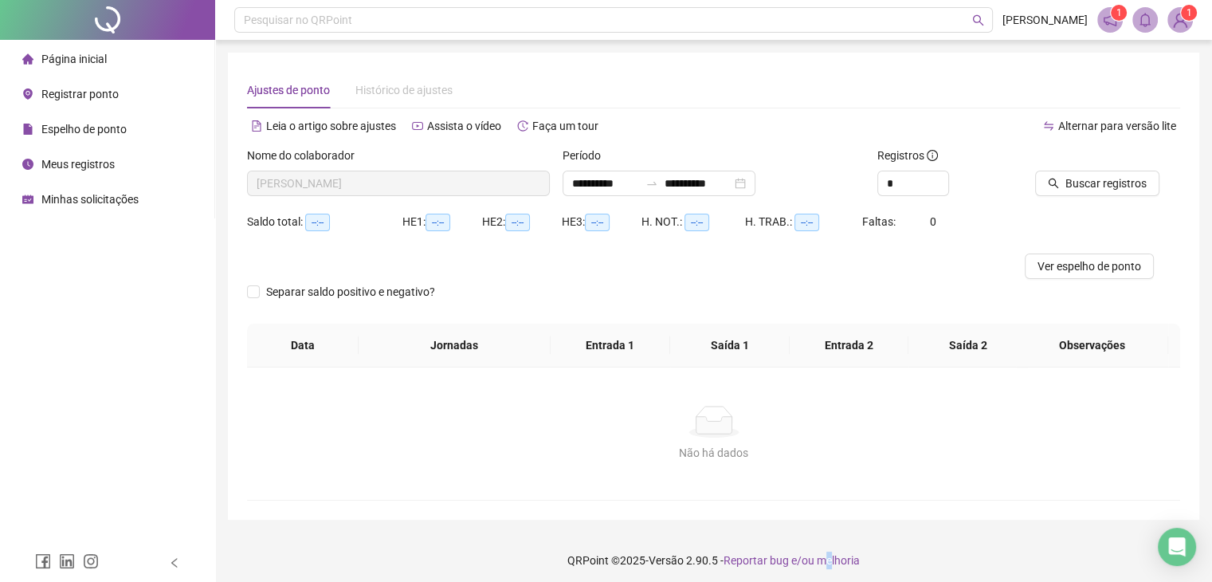
drag, startPoint x: 1207, startPoint y: 2, endPoint x: 833, endPoint y: 526, distance: 644.1
click at [833, 526] on div "**********" at bounding box center [713, 294] width 997 height 588
